Goal: Transaction & Acquisition: Purchase product/service

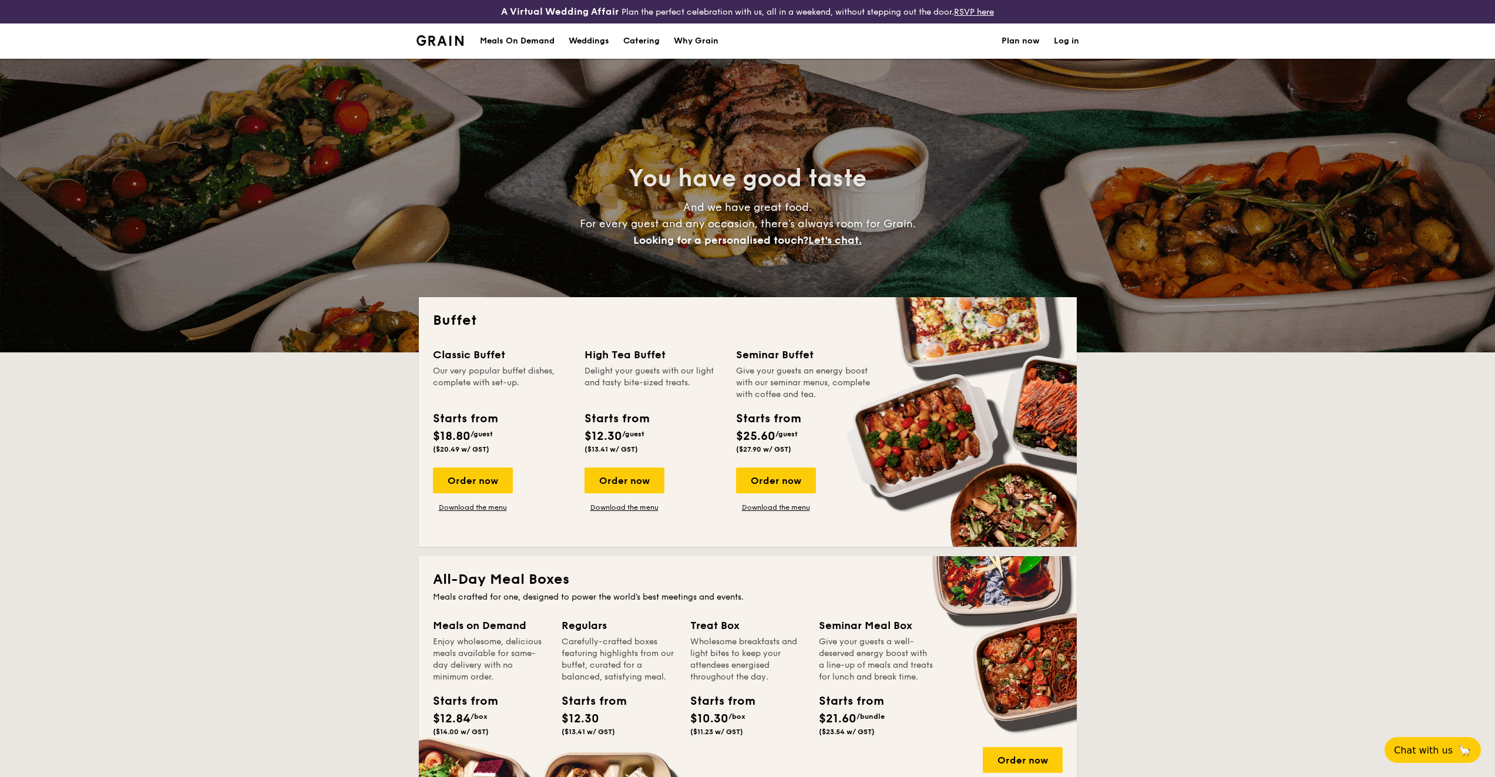
select select
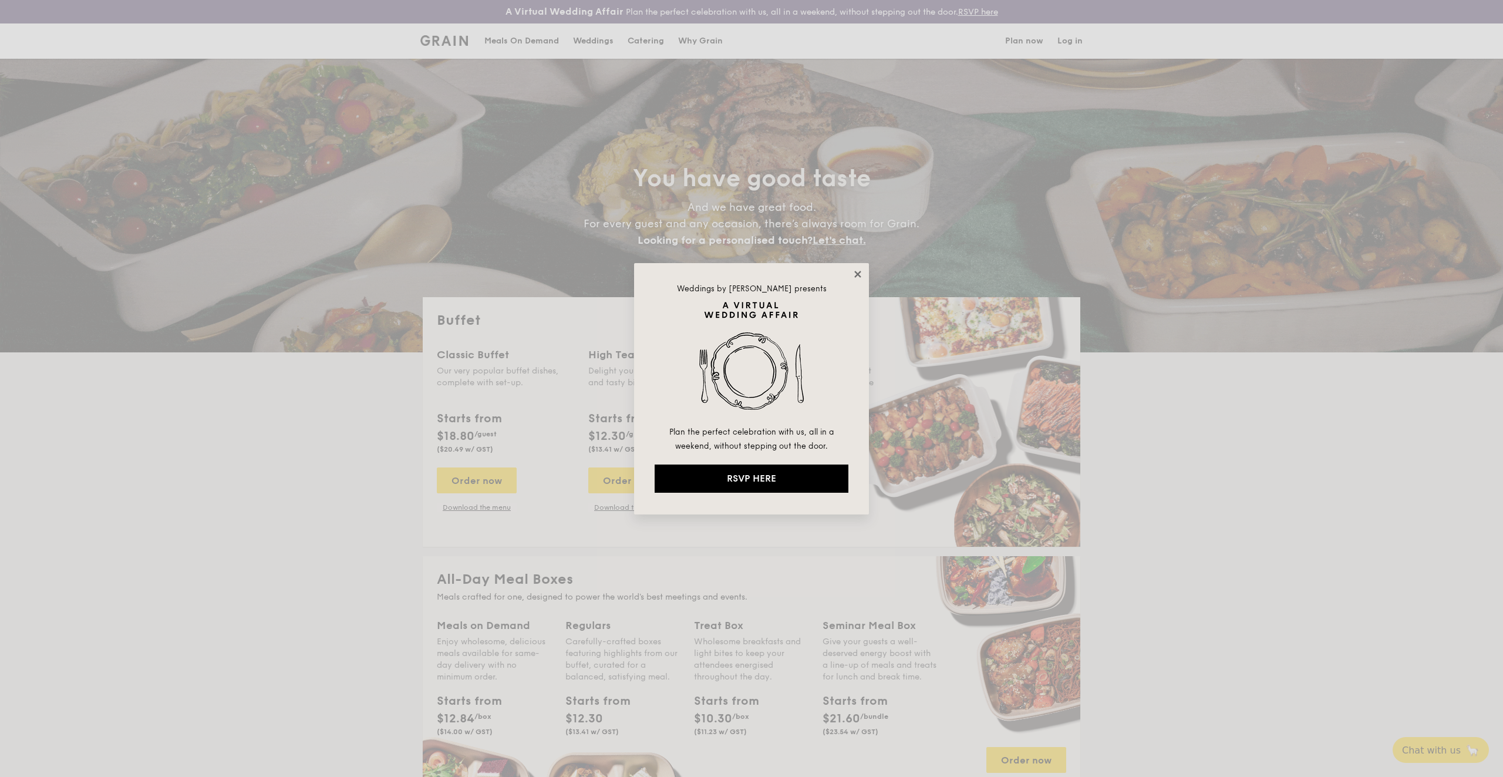
click at [859, 277] on icon at bounding box center [858, 274] width 11 height 11
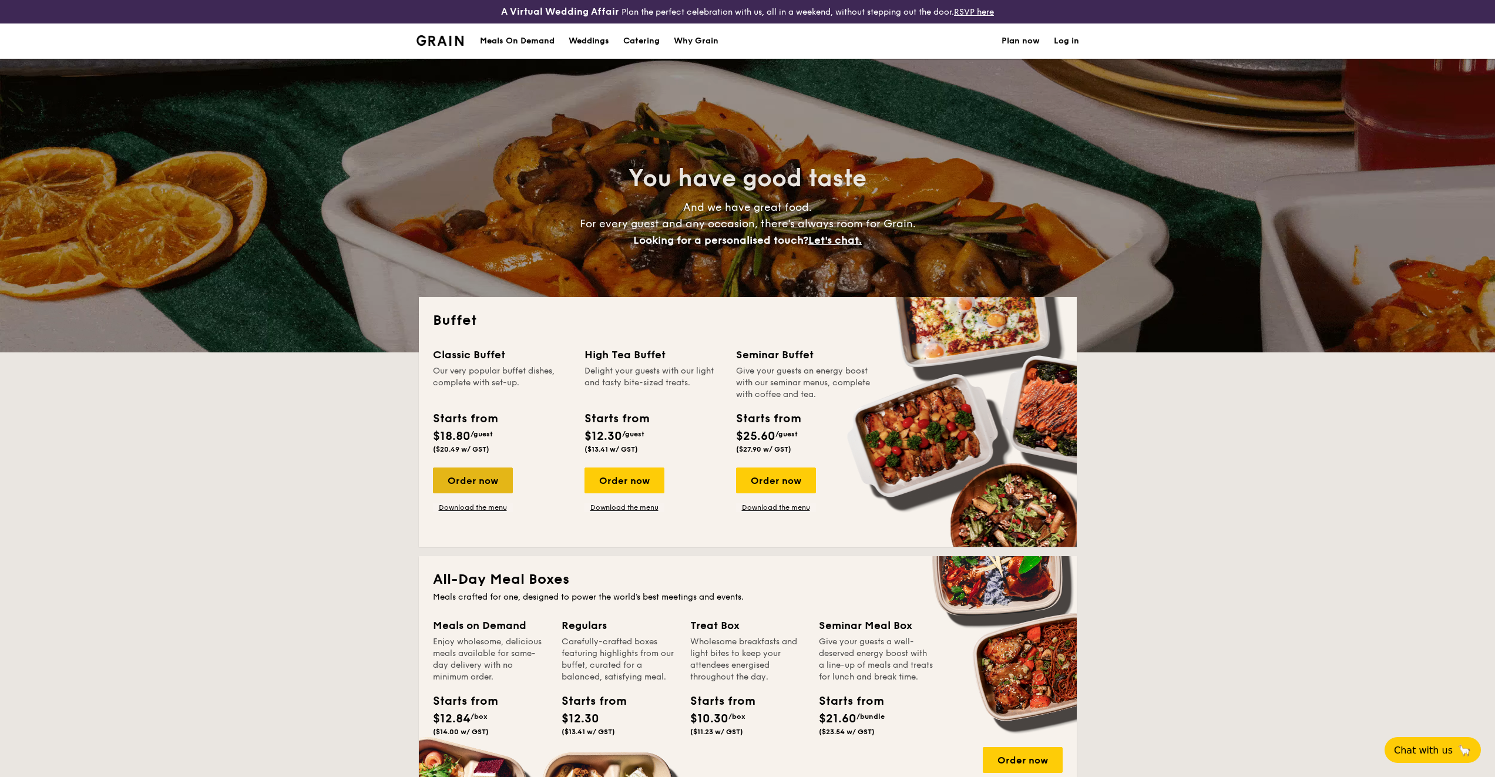
click at [502, 477] on div "Order now" at bounding box center [473, 480] width 80 height 26
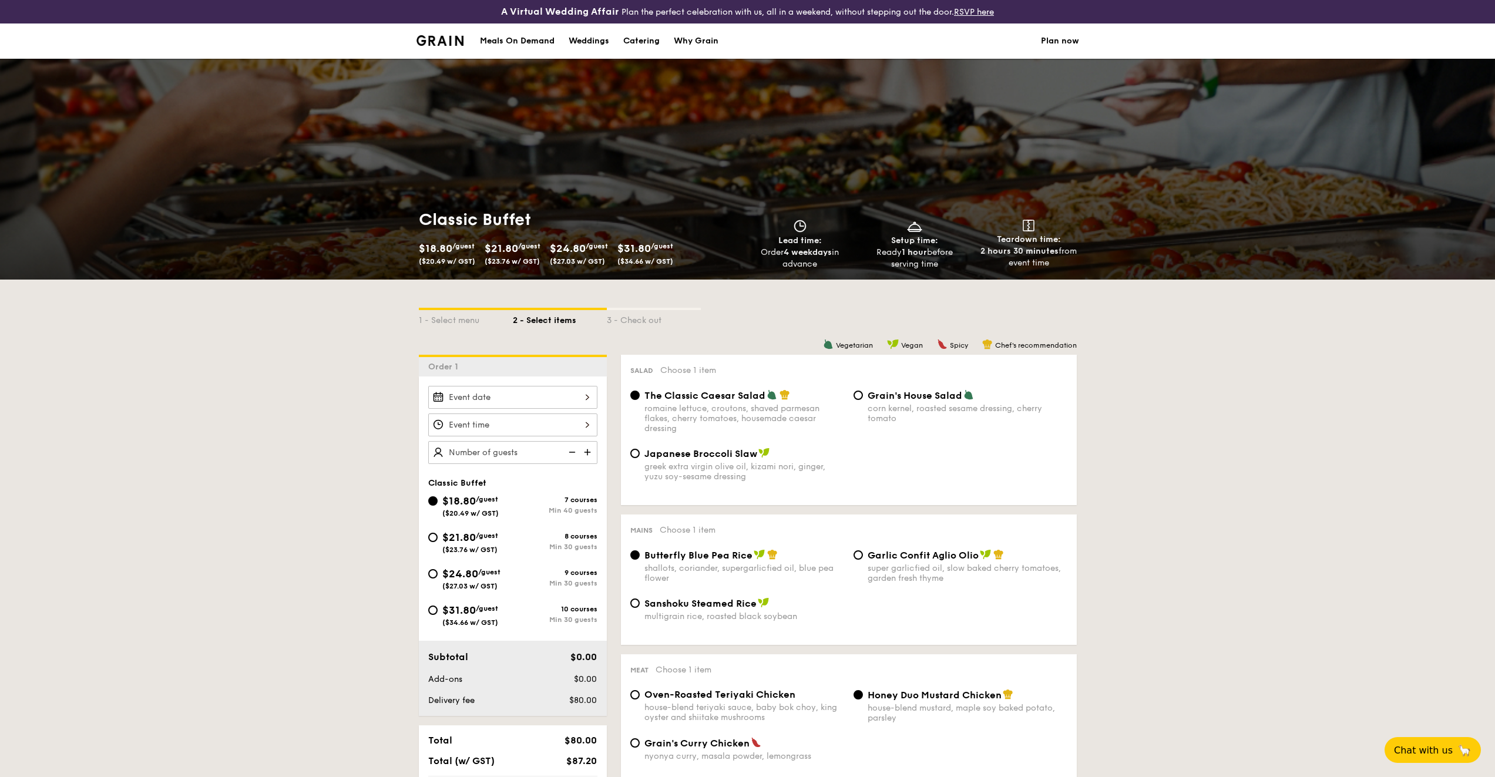
click at [467, 573] on span "$24.80" at bounding box center [460, 573] width 36 height 13
click at [438, 573] on input "$24.80 /guest ($27.03 w/ GST) 9 courses Min 30 guests" at bounding box center [432, 573] width 9 height 9
radio input "true"
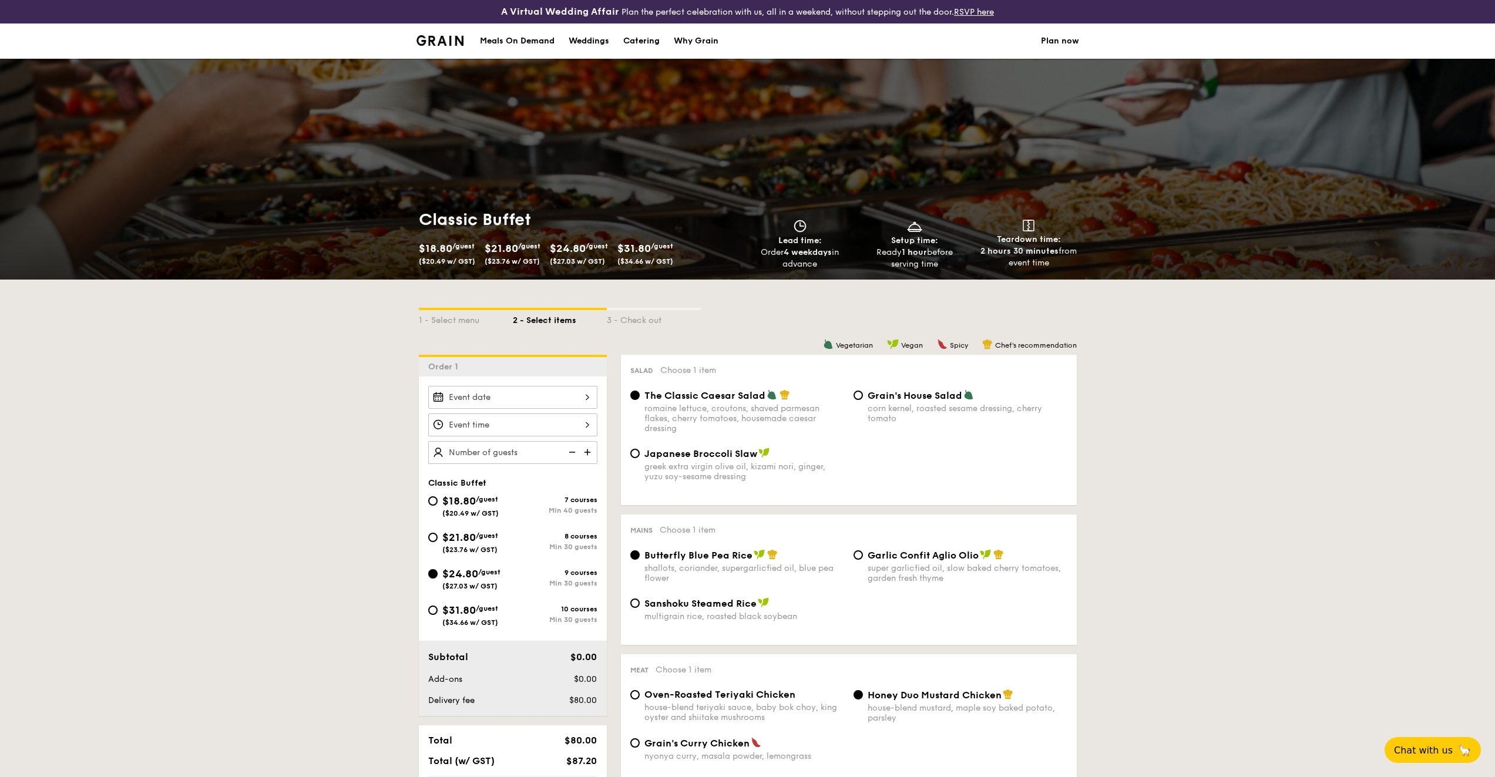
radio input "true"
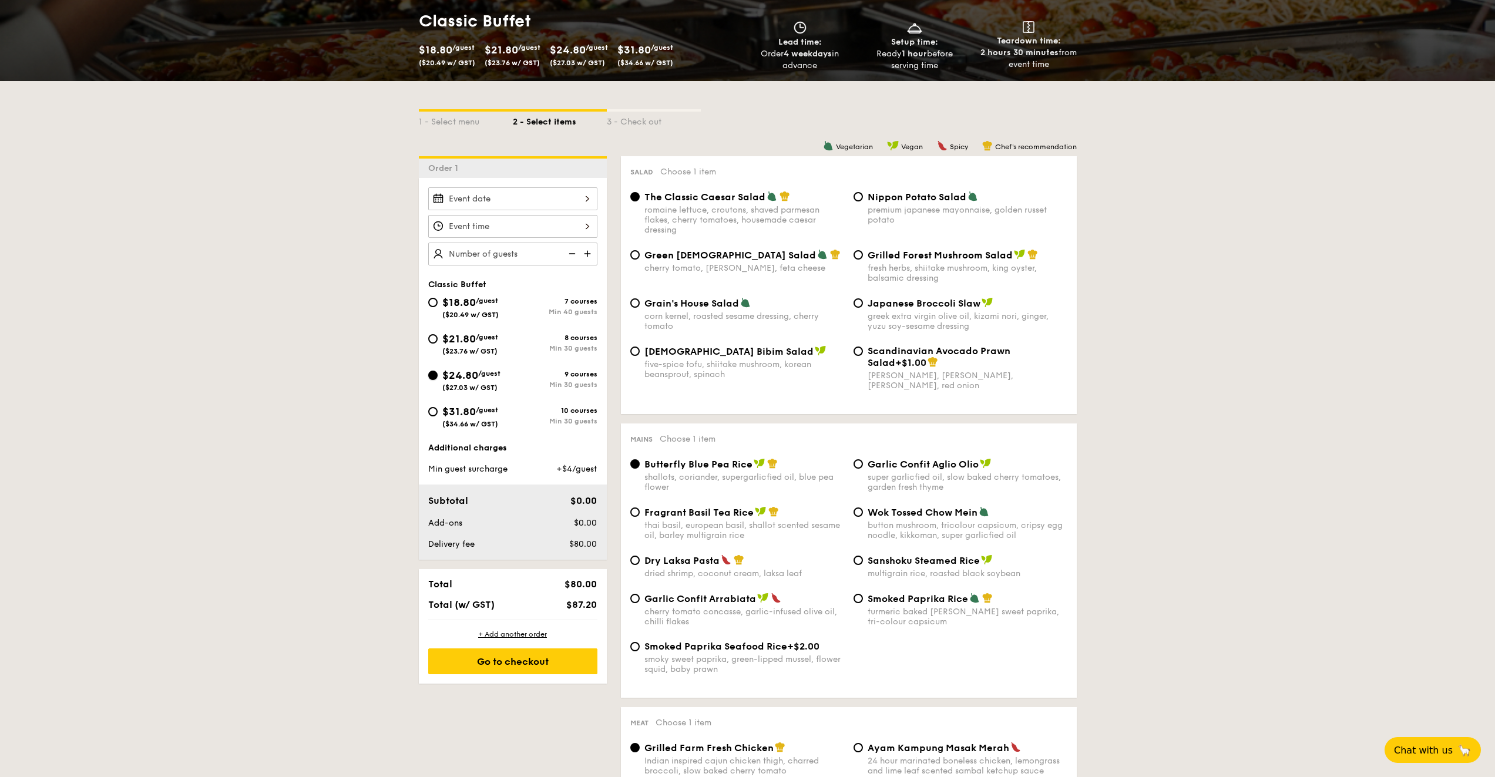
scroll to position [352, 0]
